Goal: Book appointment/travel/reservation

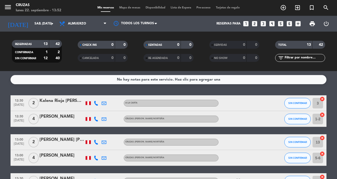
click at [281, 10] on icon "add_circle_outline" at bounding box center [283, 7] width 6 height 6
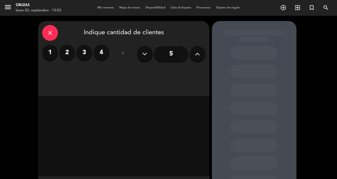
click at [69, 54] on label "2" at bounding box center [67, 53] width 16 height 16
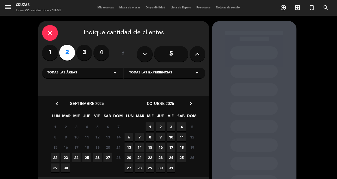
click at [110, 159] on span "27" at bounding box center [107, 157] width 9 height 9
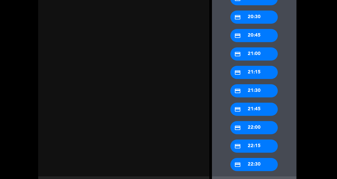
scroll to position [23, 0]
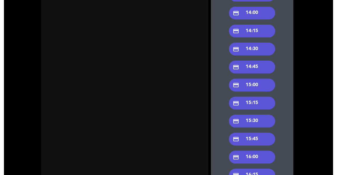
scroll to position [0, 0]
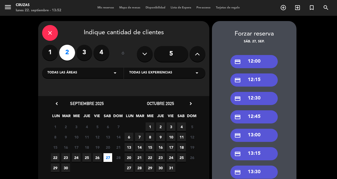
click at [261, 129] on div "credit_card 13:00" at bounding box center [253, 135] width 47 height 13
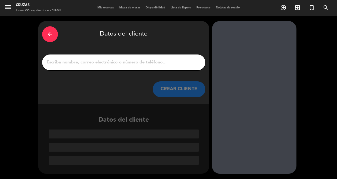
click at [138, 59] on input "1" at bounding box center [123, 62] width 155 height 7
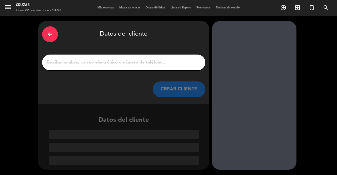
scroll to position [21, 0]
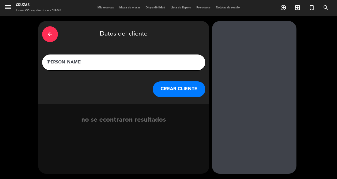
type input "Erika Salgado"
click at [169, 81] on button "CREAR CLIENTE" at bounding box center [179, 89] width 53 height 16
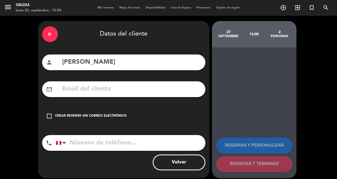
click at [53, 108] on div "check_box_outline_blank Crear reserva sin correo electrónico" at bounding box center [123, 116] width 163 height 16
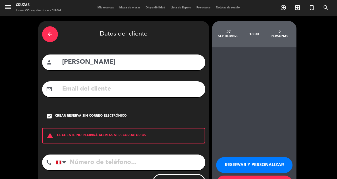
click at [99, 154] on input "tel" at bounding box center [130, 162] width 149 height 16
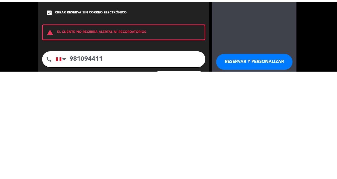
scroll to position [17, 0]
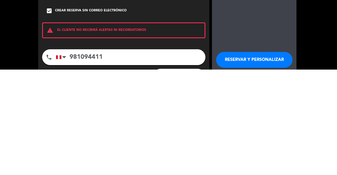
type input "981094411"
click at [269, 157] on button "RESERVAR Y PERSONALIZAR" at bounding box center [254, 165] width 76 height 16
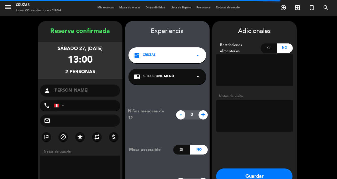
type input "+51981094411"
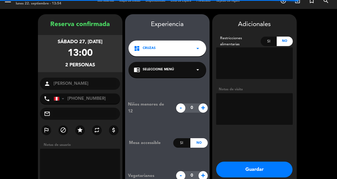
click at [175, 41] on div "dashboard Cruzas arrow_drop_down" at bounding box center [167, 49] width 78 height 16
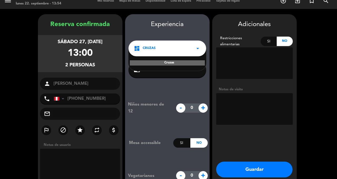
scroll to position [8, 0]
click at [172, 79] on div "Niños menores de 12 - 0 + Mesa accessible Si No Vegetarianos - 0 +" at bounding box center [167, 141] width 84 height 126
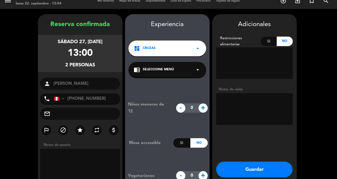
click at [188, 62] on div "chrome_reader_mode Seleccione Menú arrow_drop_down" at bounding box center [167, 70] width 78 height 16
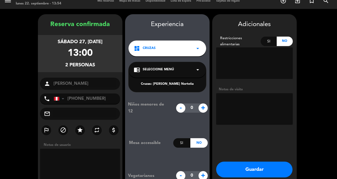
click at [180, 82] on div "Cruzas: Peña Norteña" at bounding box center [167, 84] width 67 height 5
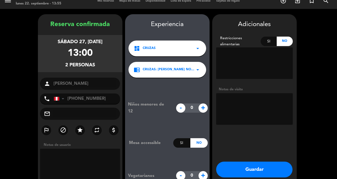
scroll to position [0, 0]
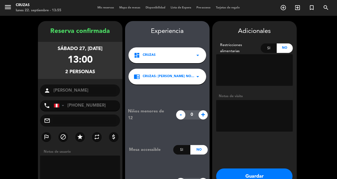
click at [256, 177] on button "Guardar" at bounding box center [254, 176] width 76 height 16
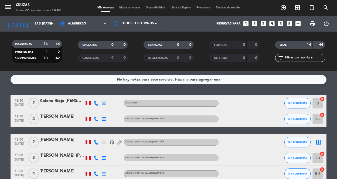
click at [52, 24] on icon "arrow_drop_down" at bounding box center [52, 24] width 6 height 6
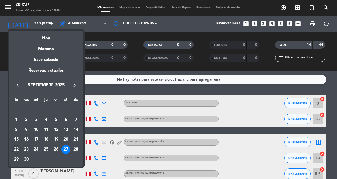
click at [44, 41] on div "Hoy" at bounding box center [46, 36] width 74 height 11
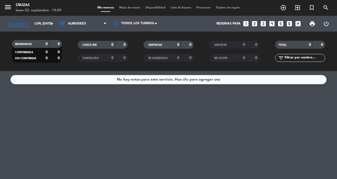
click at [51, 25] on icon "arrow_drop_down" at bounding box center [52, 24] width 6 height 6
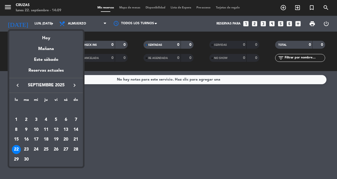
click at [37, 149] on div "24" at bounding box center [36, 149] width 9 height 9
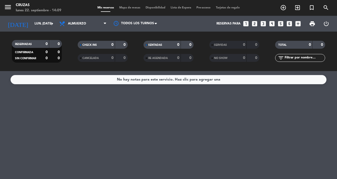
type input "[DATE]"
click at [50, 23] on icon "arrow_drop_down" at bounding box center [52, 24] width 6 height 6
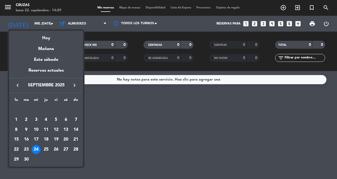
click at [37, 149] on div "24" at bounding box center [36, 149] width 9 height 9
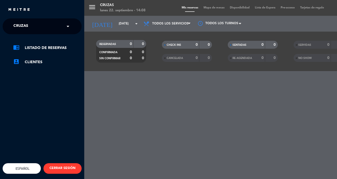
click at [67, 24] on span at bounding box center [69, 26] width 9 height 11
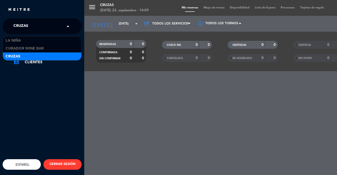
click at [290, 35] on div "menu Cruzas [DATE] 22. septiembre - 14:09 Mis reservas Mapa de mesas Disponibil…" at bounding box center [252, 87] width 337 height 175
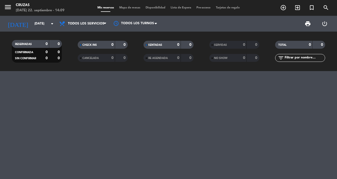
click at [11, 6] on icon "menu" at bounding box center [8, 7] width 8 height 8
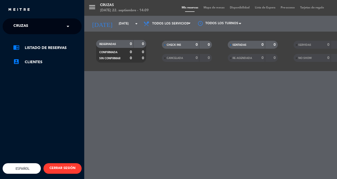
click at [67, 26] on span at bounding box center [69, 26] width 9 height 11
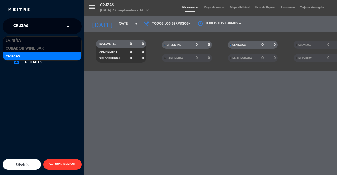
click at [14, 39] on span "La Niña" at bounding box center [13, 41] width 15 height 6
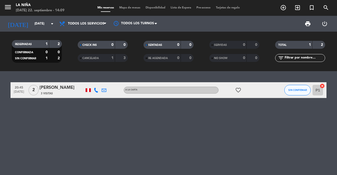
click at [1, 47] on div "RESERVADAS 1 2 CONFIRMADA 0 0 SIN CONFIRMAR 1 2 CHECK INS 0 0 CANCELADA 1 3 SEN…" at bounding box center [168, 51] width 337 height 29
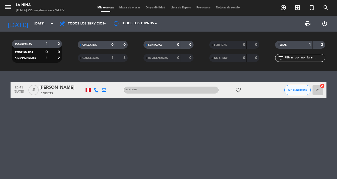
click at [235, 89] on icon "favorite_border" at bounding box center [238, 90] width 6 height 6
click at [244, 122] on div "20:45 [DATE] 2 [PERSON_NAME] 3 Visitas A la Carta favorite_border ANIVERSARIO S…" at bounding box center [168, 125] width 337 height 108
click at [54, 23] on icon "arrow_drop_down" at bounding box center [52, 24] width 6 height 6
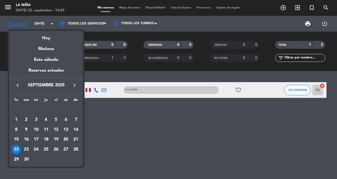
click at [32, 152] on div "24" at bounding box center [36, 149] width 9 height 9
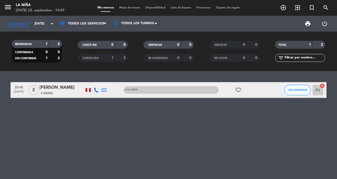
type input "[DATE]"
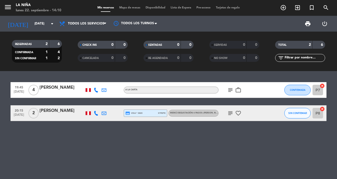
click at [232, 90] on icon "subject" at bounding box center [230, 90] width 6 height 6
click at [249, 132] on div "19:45 [DATE] 4 [PERSON_NAME] A la Carta subject Nao work_outline CONFIRMADA P7 …" at bounding box center [168, 125] width 337 height 108
click at [239, 87] on icon "work_outline" at bounding box center [238, 90] width 6 height 6
click at [259, 122] on div "19:45 [DATE] 4 [PERSON_NAME] A la Carta subject work_outline NEGOCIOS CONFIRMAD…" at bounding box center [168, 125] width 337 height 108
click at [238, 112] on icon "favorite_border" at bounding box center [238, 113] width 6 height 6
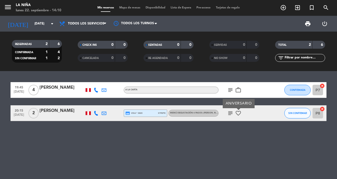
click at [246, 131] on div "19:45 [DATE] 4 [PERSON_NAME] A la Carta subject work_outline CONFIRMADA P7 canc…" at bounding box center [168, 125] width 337 height 108
